Goal: Transaction & Acquisition: Book appointment/travel/reservation

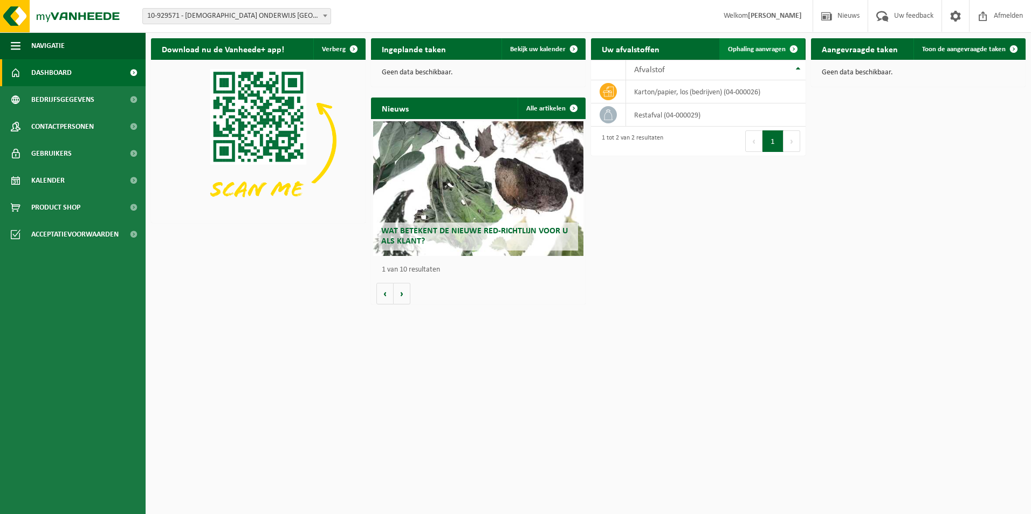
click at [781, 52] on span "Ophaling aanvragen" at bounding box center [757, 49] width 58 height 7
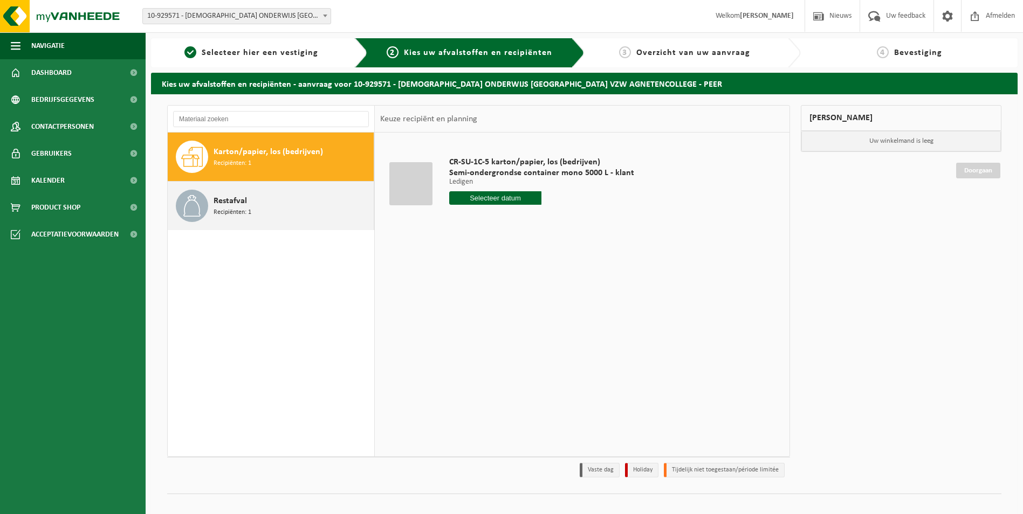
click at [236, 203] on span "Restafval" at bounding box center [229, 201] width 33 height 13
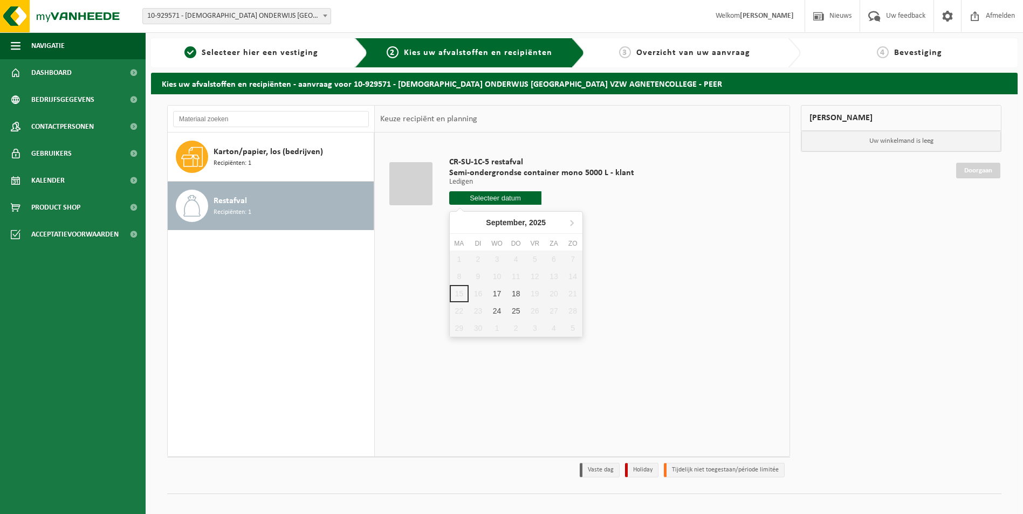
click at [525, 197] on input "text" at bounding box center [495, 197] width 93 height 13
click at [498, 291] on div "17" at bounding box center [496, 293] width 19 height 17
type input "Van [DATE]"
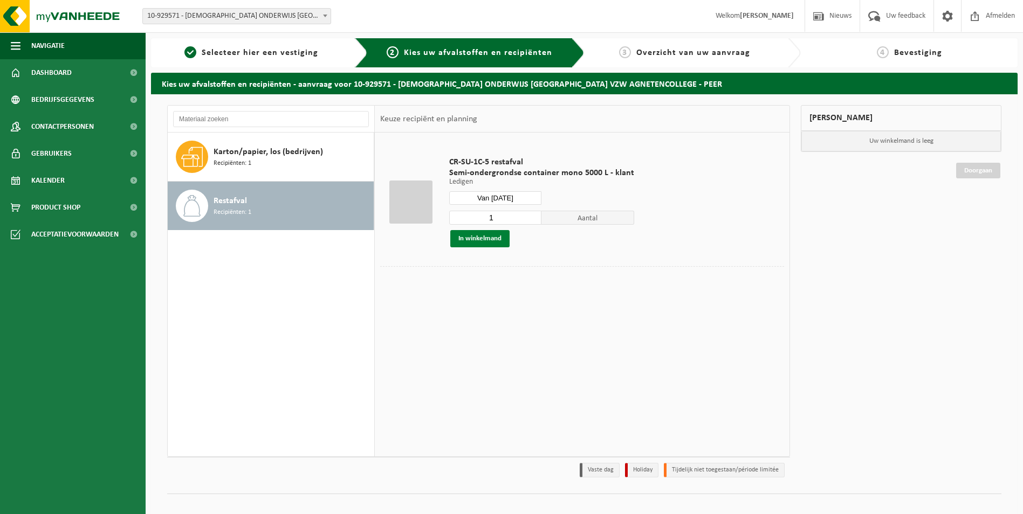
click at [482, 241] on button "In winkelmand" at bounding box center [479, 238] width 59 height 17
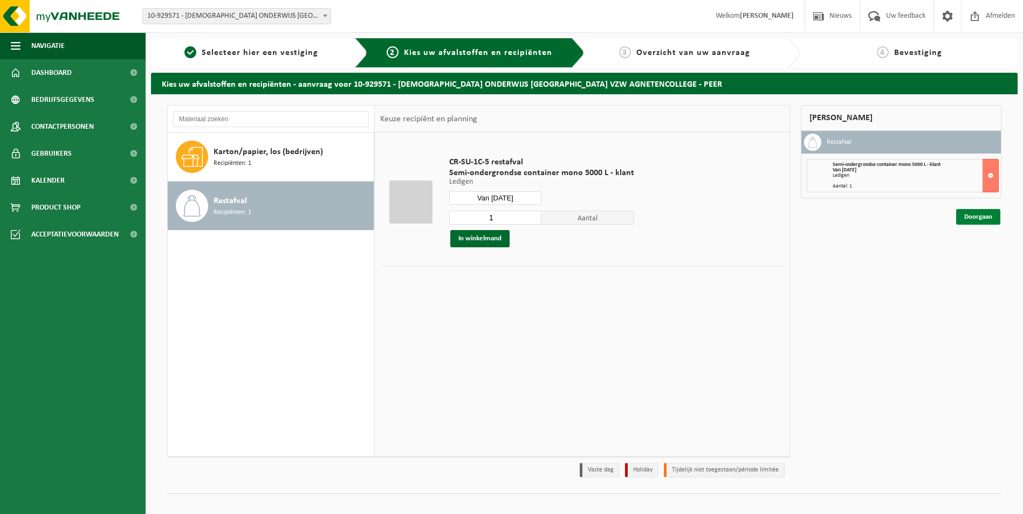
click at [991, 219] on link "Doorgaan" at bounding box center [978, 217] width 44 height 16
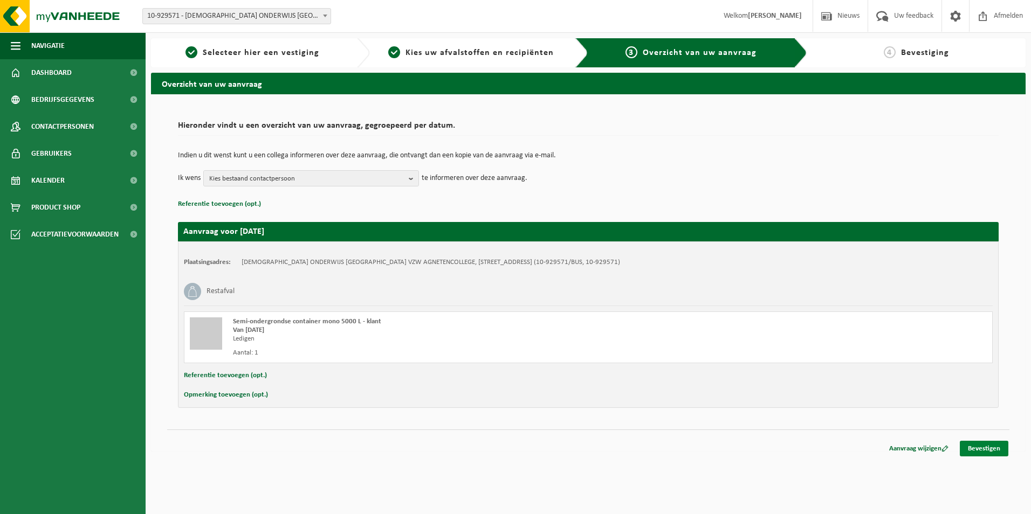
click at [990, 449] on link "Bevestigen" at bounding box center [984, 449] width 49 height 16
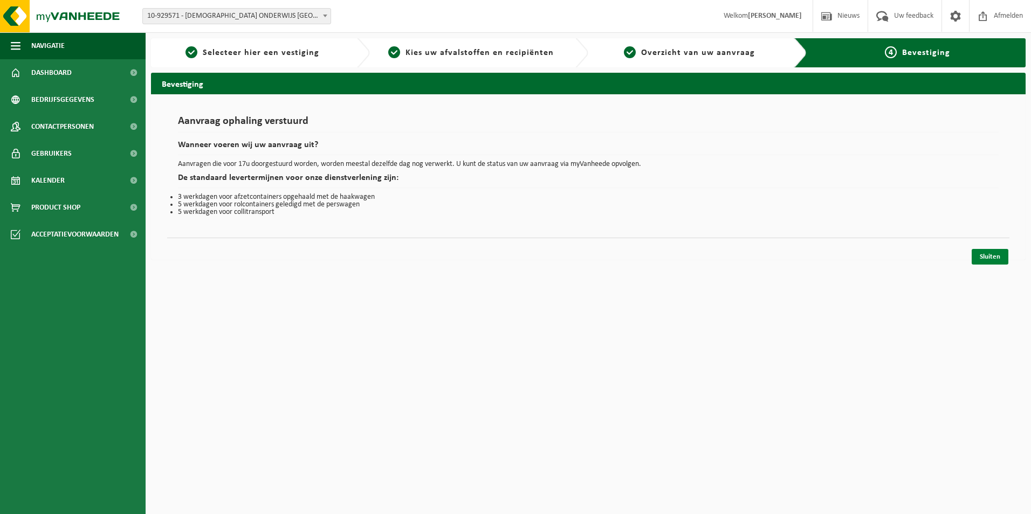
click at [995, 255] on link "Sluiten" at bounding box center [989, 257] width 37 height 16
